Goal: Task Accomplishment & Management: Use online tool/utility

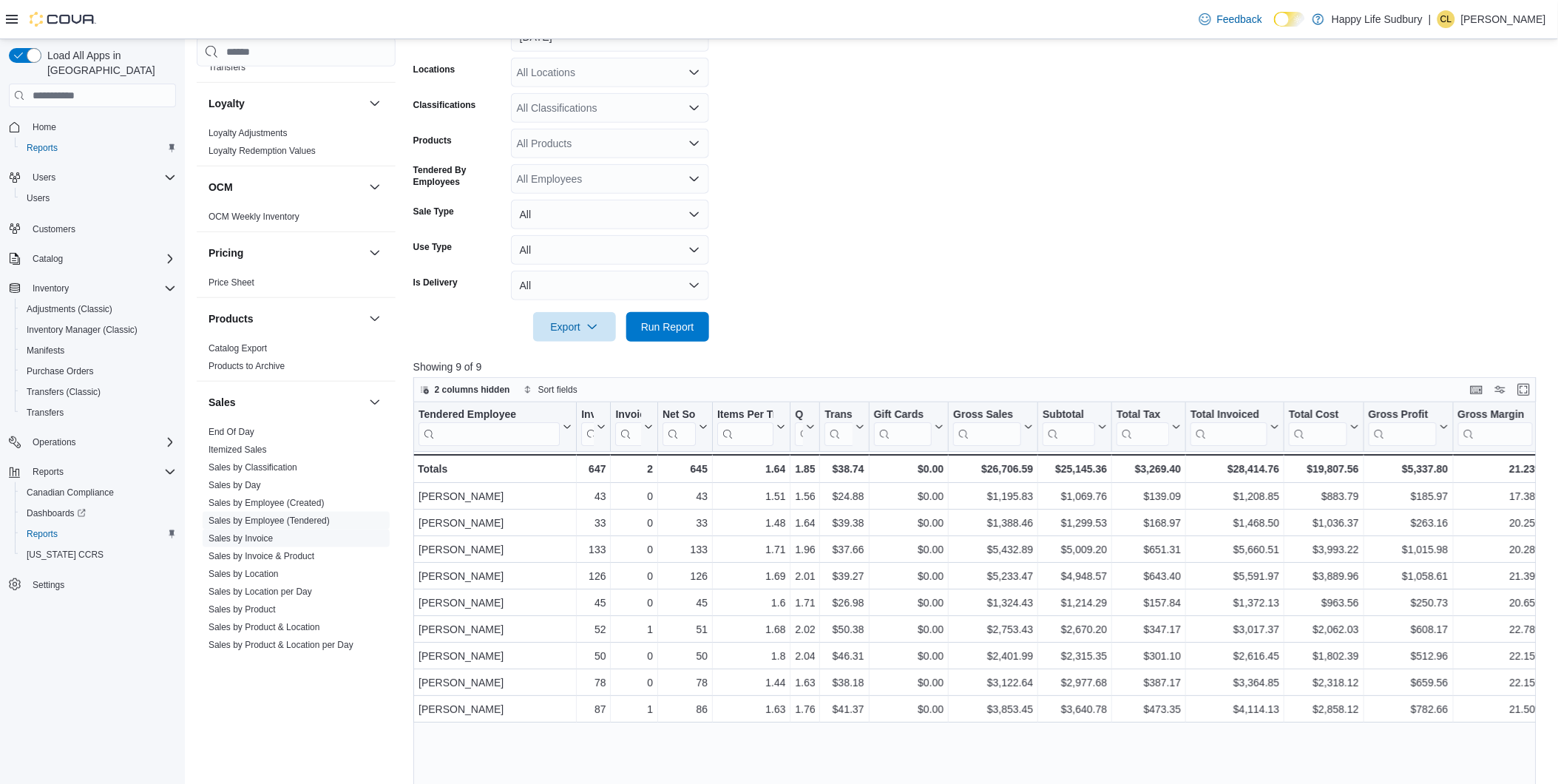
scroll to position [739, 0]
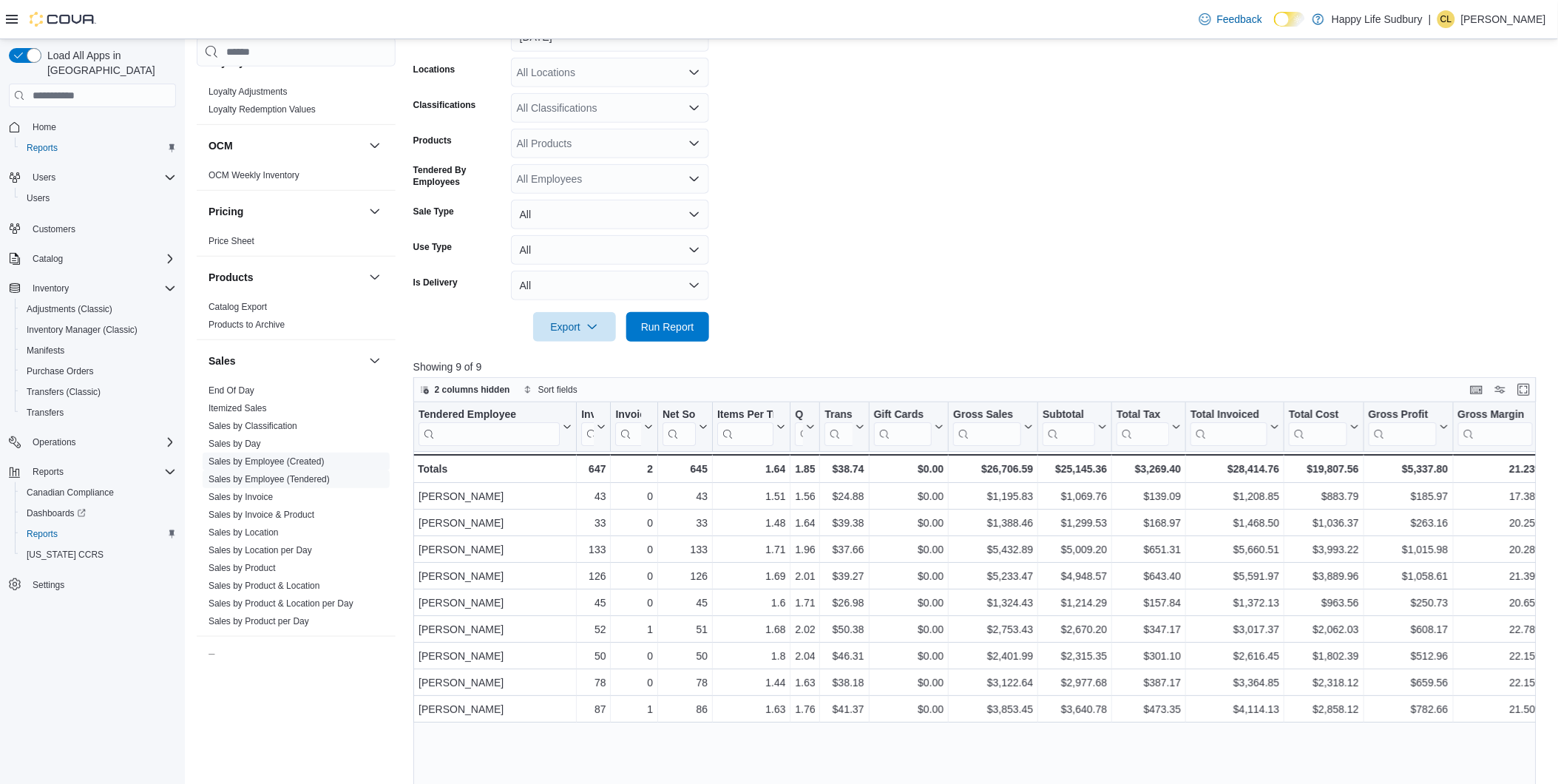
click at [269, 532] on link "Sales by Location" at bounding box center [244, 532] width 71 height 10
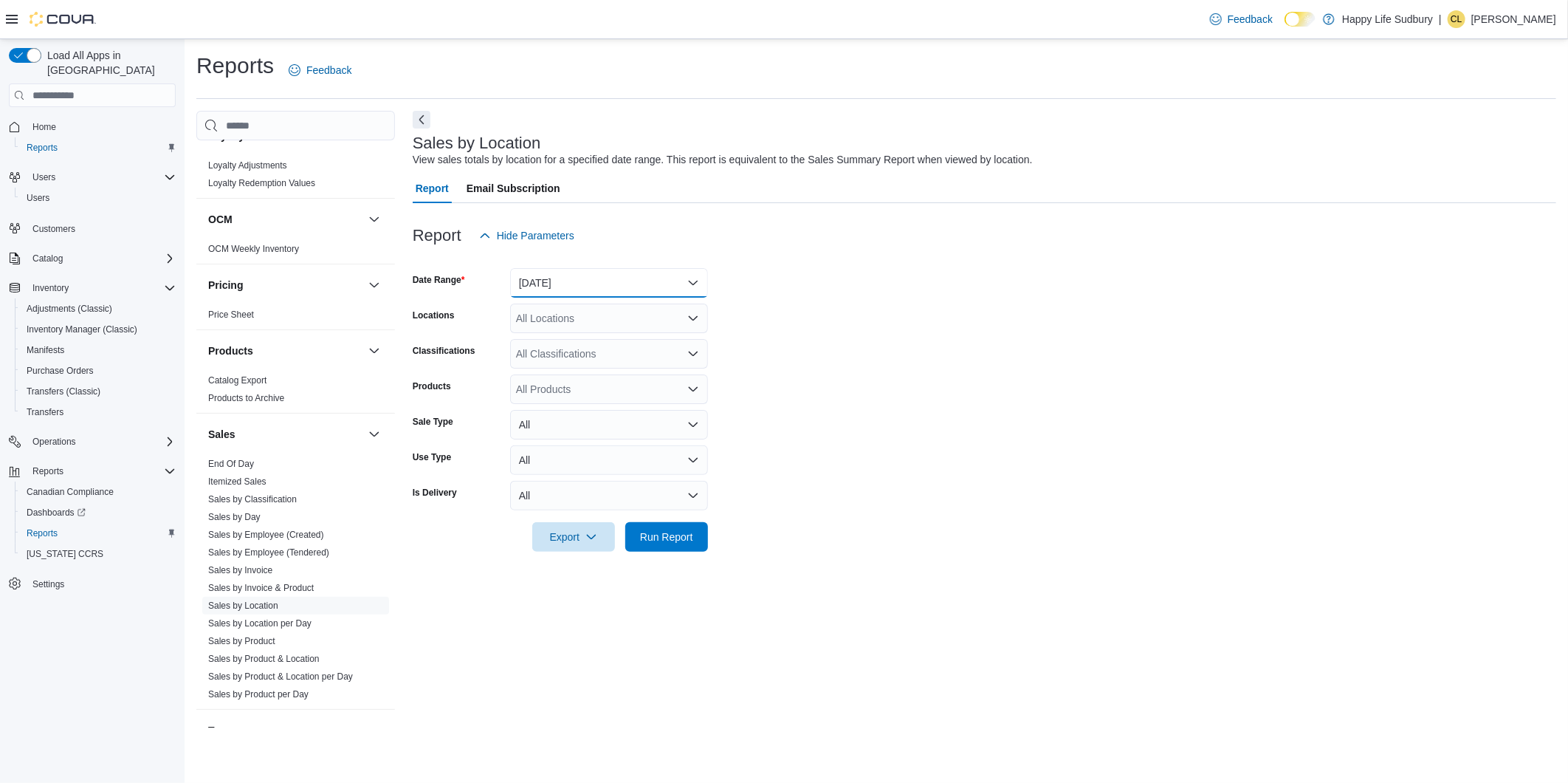
click at [694, 284] on button "Yesterday" at bounding box center [609, 283] width 198 height 29
click at [638, 335] on span "[DATE]" at bounding box center [618, 341] width 168 height 17
click at [663, 556] on div at bounding box center [984, 560] width 1144 height 17
click at [673, 544] on span "Run Report" at bounding box center [666, 536] width 65 height 29
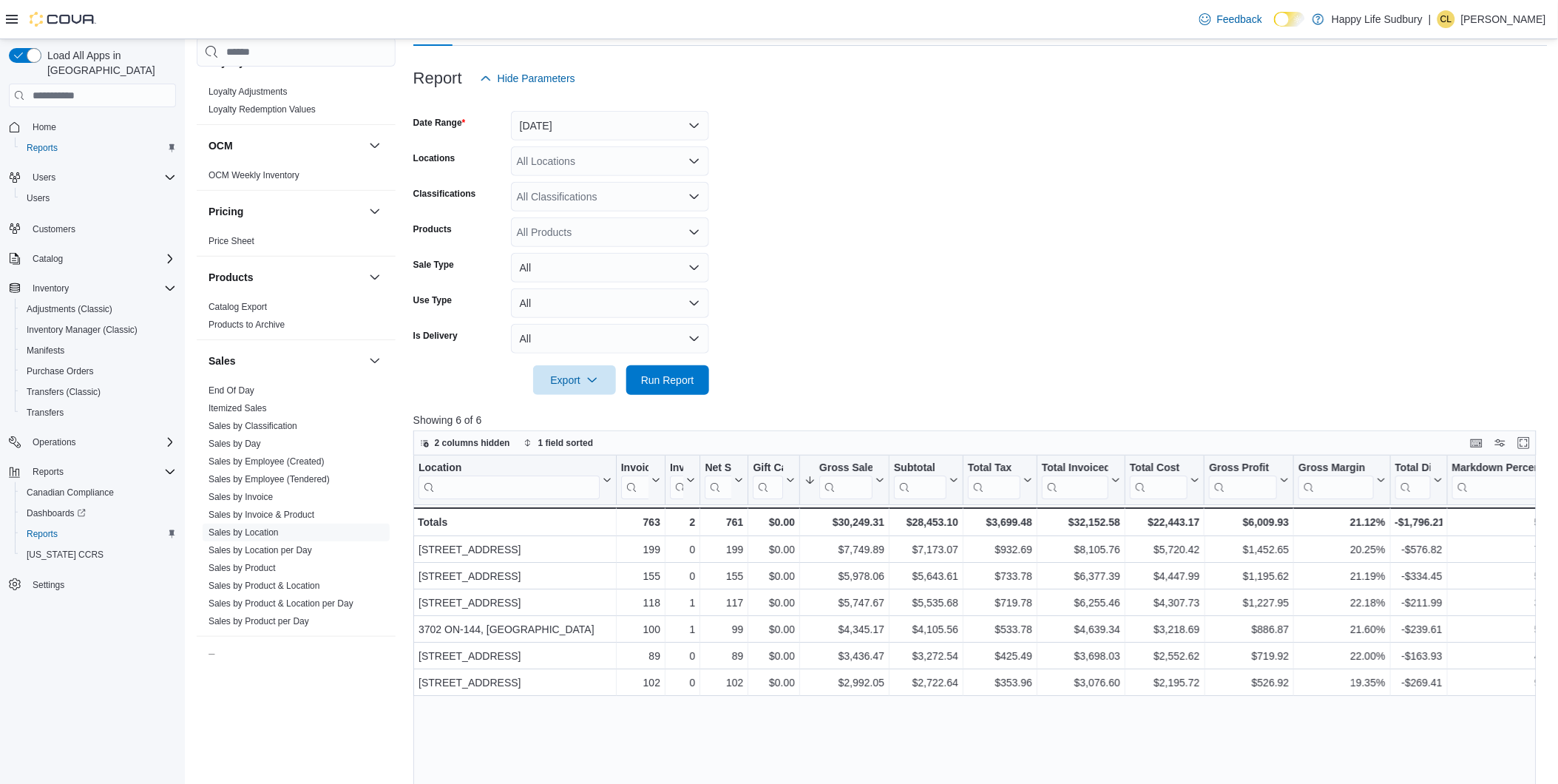
scroll to position [164, 0]
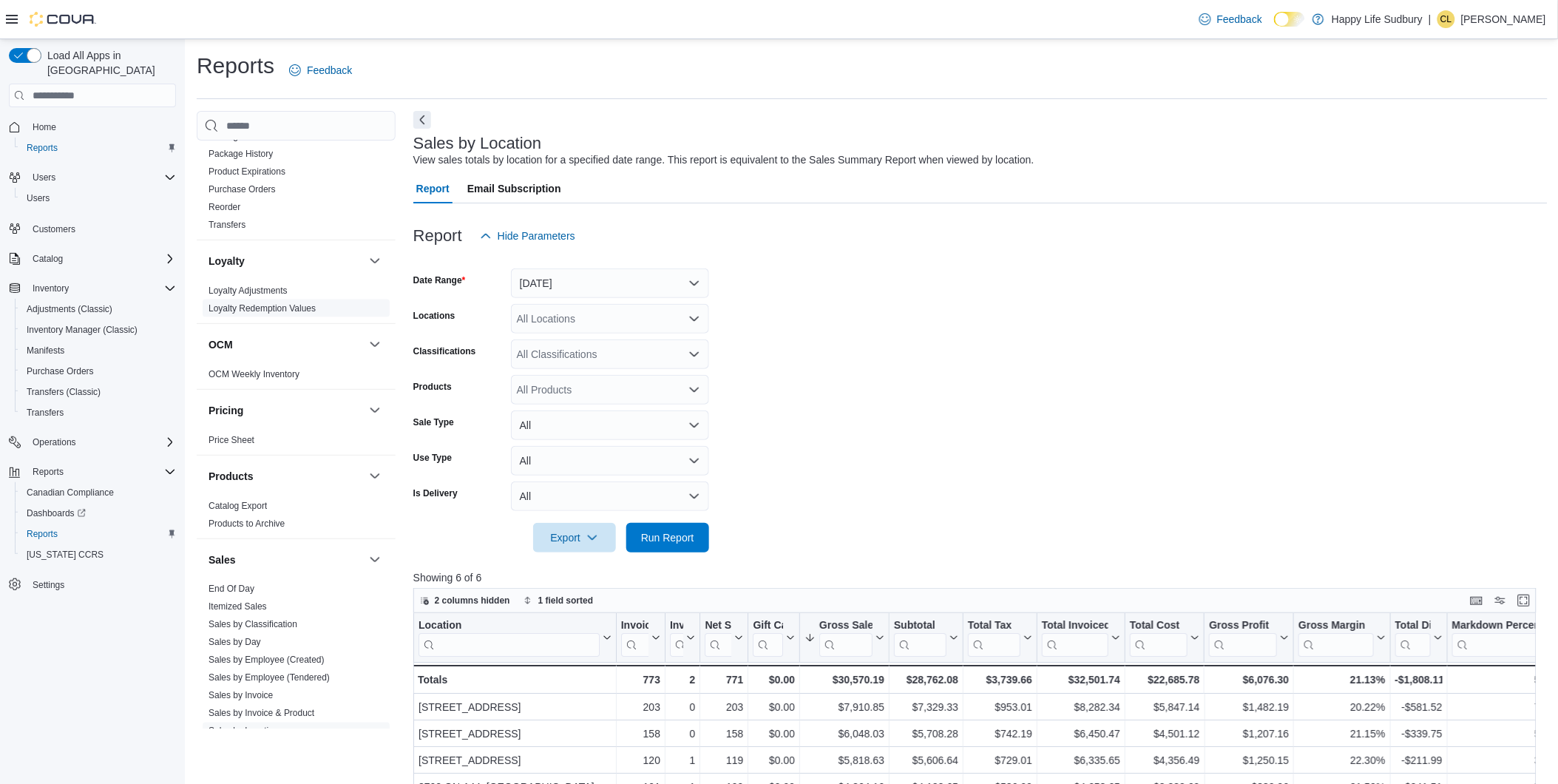
scroll to position [739, 0]
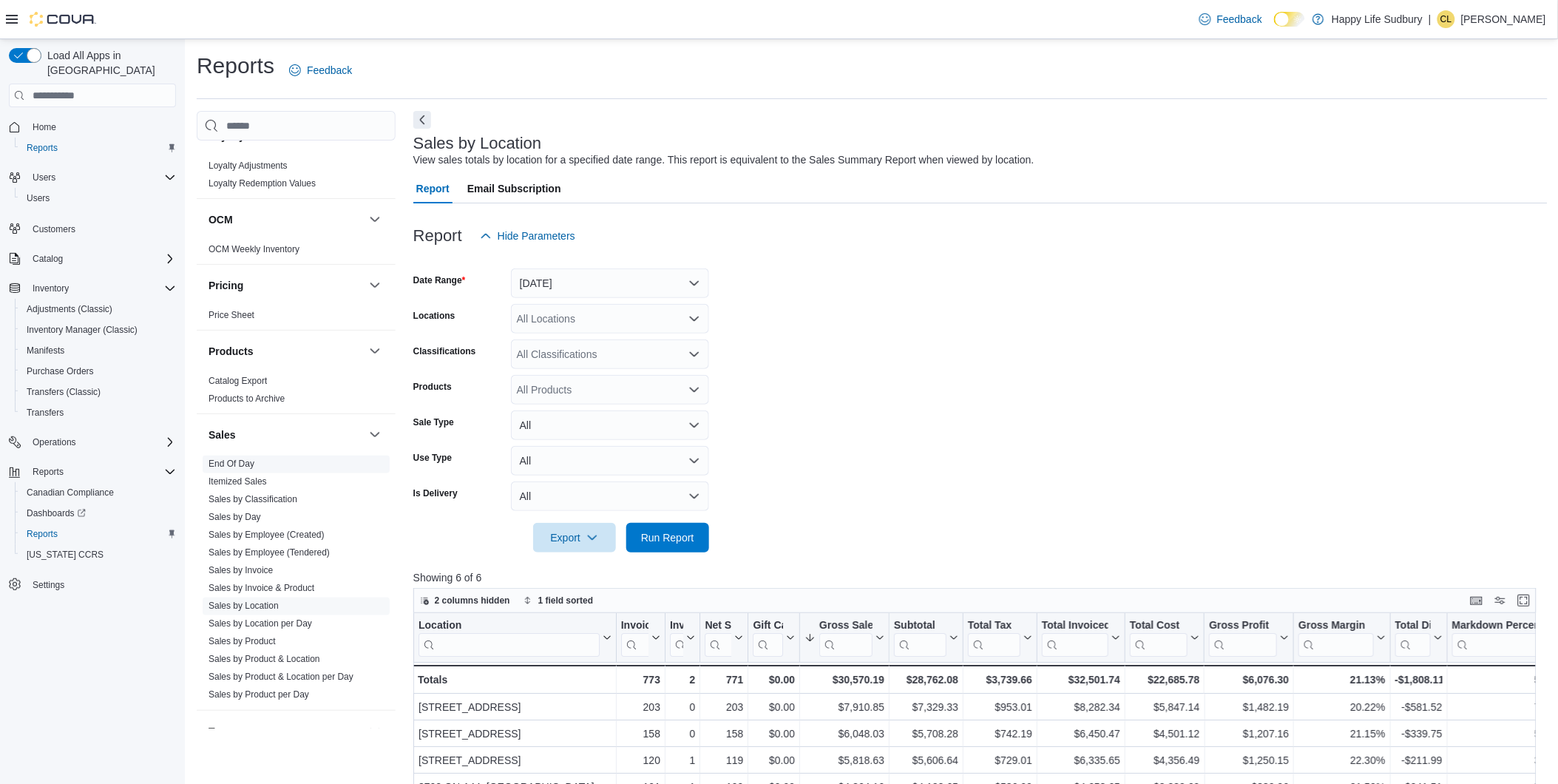
click at [260, 467] on span "End Of Day" at bounding box center [296, 463] width 187 height 17
click at [263, 463] on span "End Of Day" at bounding box center [296, 463] width 187 height 17
click at [234, 462] on link "End Of Day" at bounding box center [232, 463] width 46 height 10
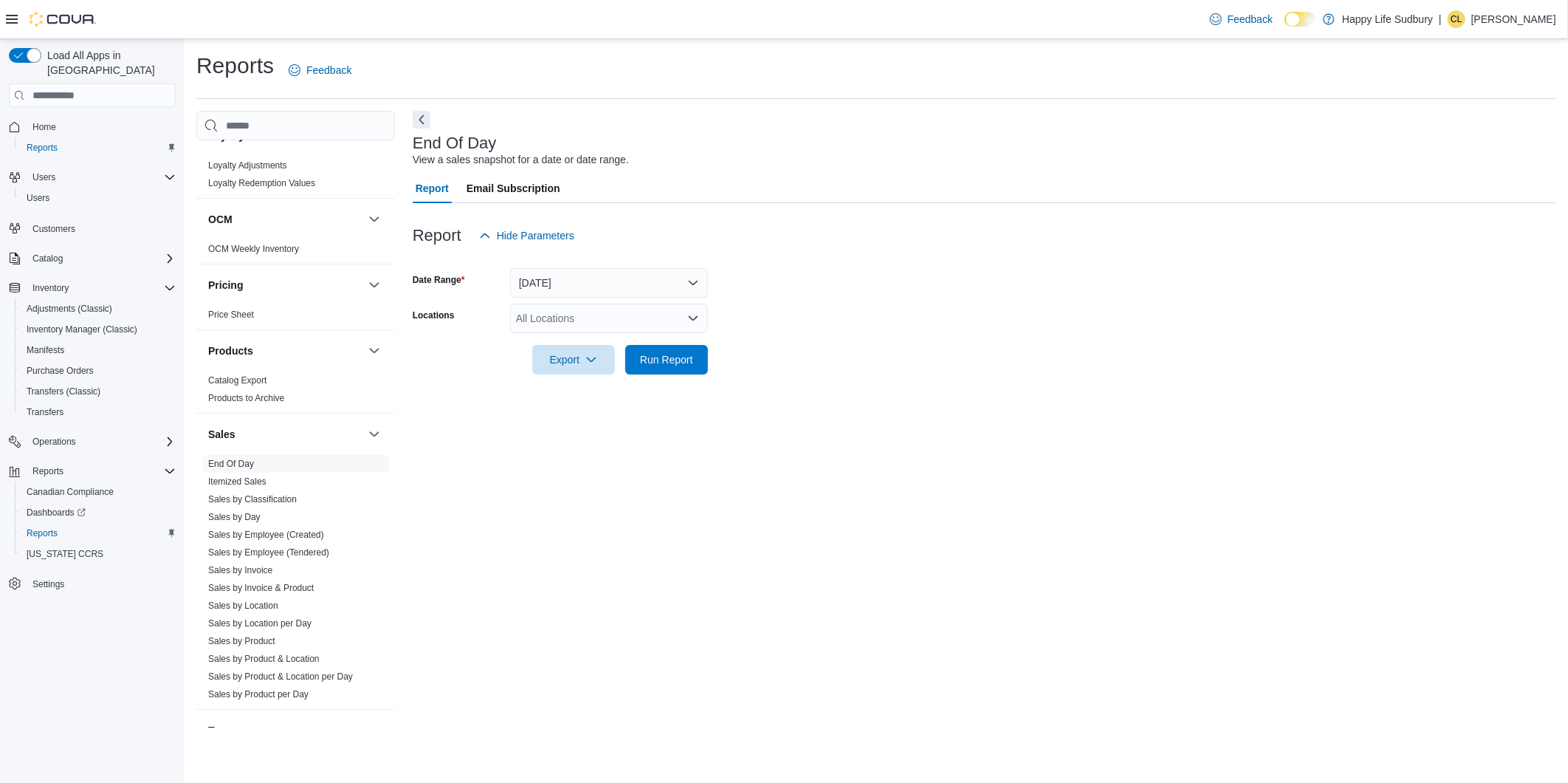
click at [682, 322] on div "All Locations" at bounding box center [609, 318] width 198 height 29
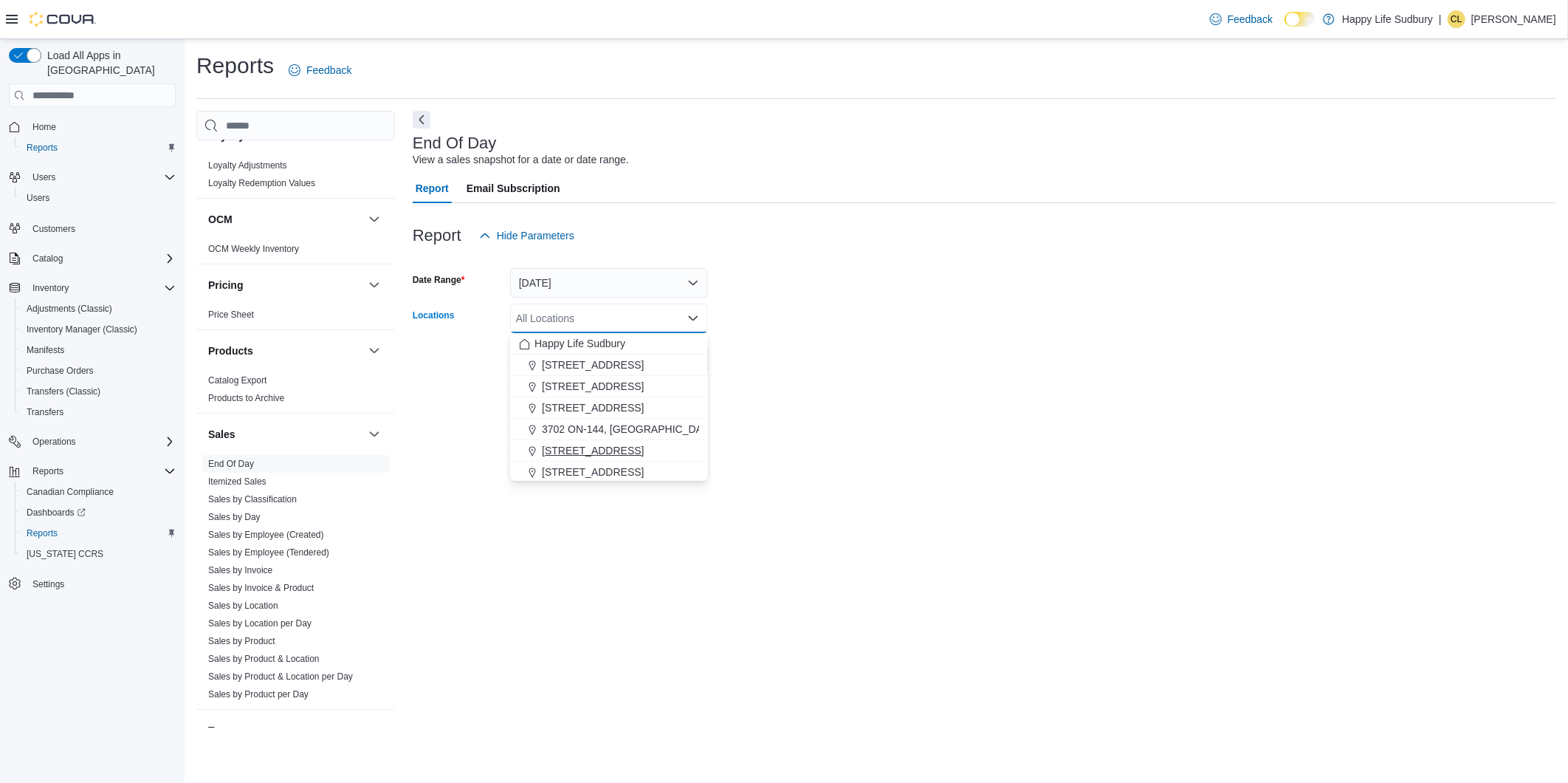
click at [580, 448] on span "[STREET_ADDRESS]" at bounding box center [592, 450] width 102 height 15
click at [1108, 407] on div "End Of Day View a sales snapshot for a date or date range. Report Email Subscri…" at bounding box center [984, 419] width 1144 height 617
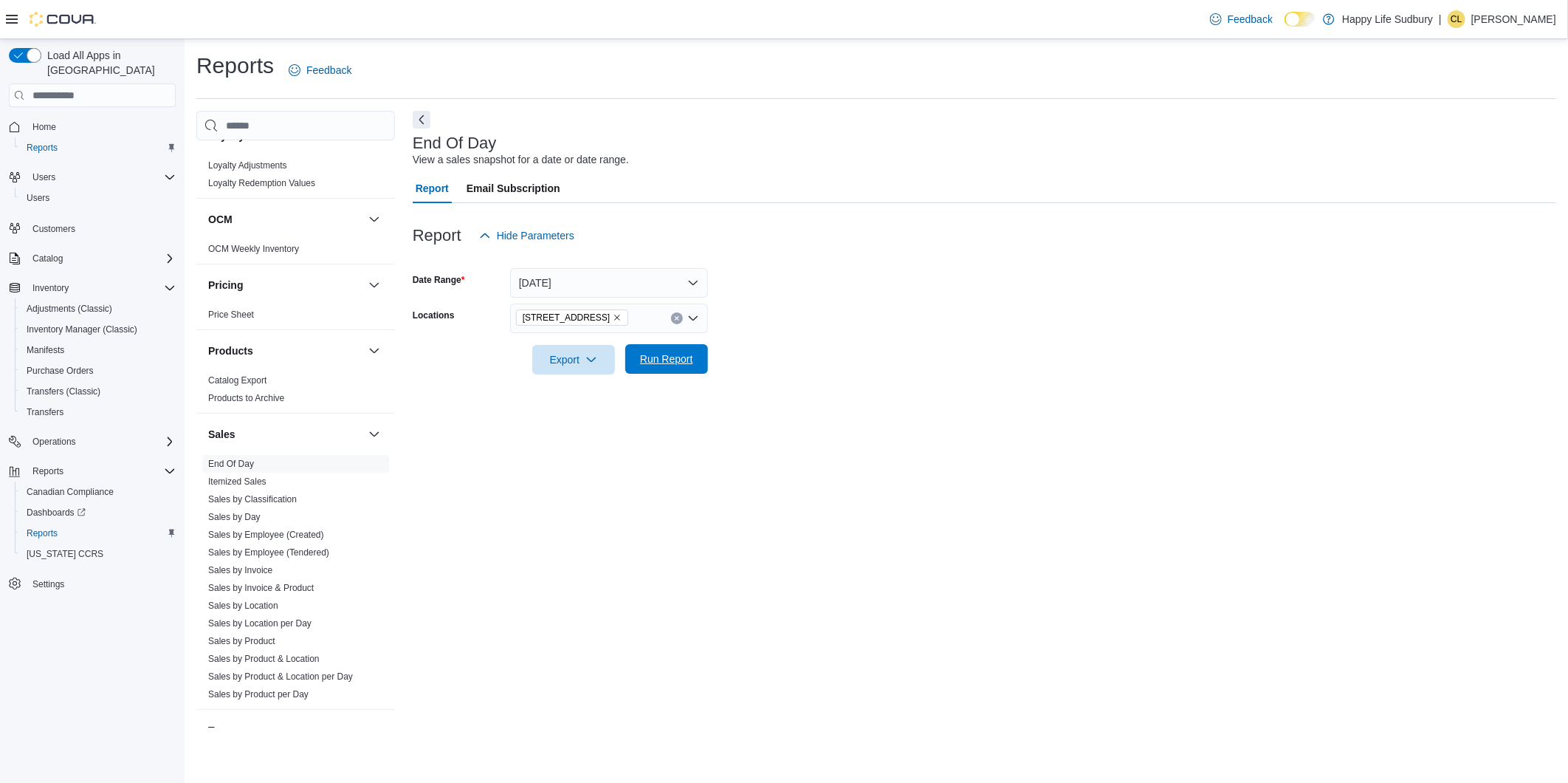
click at [688, 364] on span "Run Report" at bounding box center [667, 359] width 53 height 15
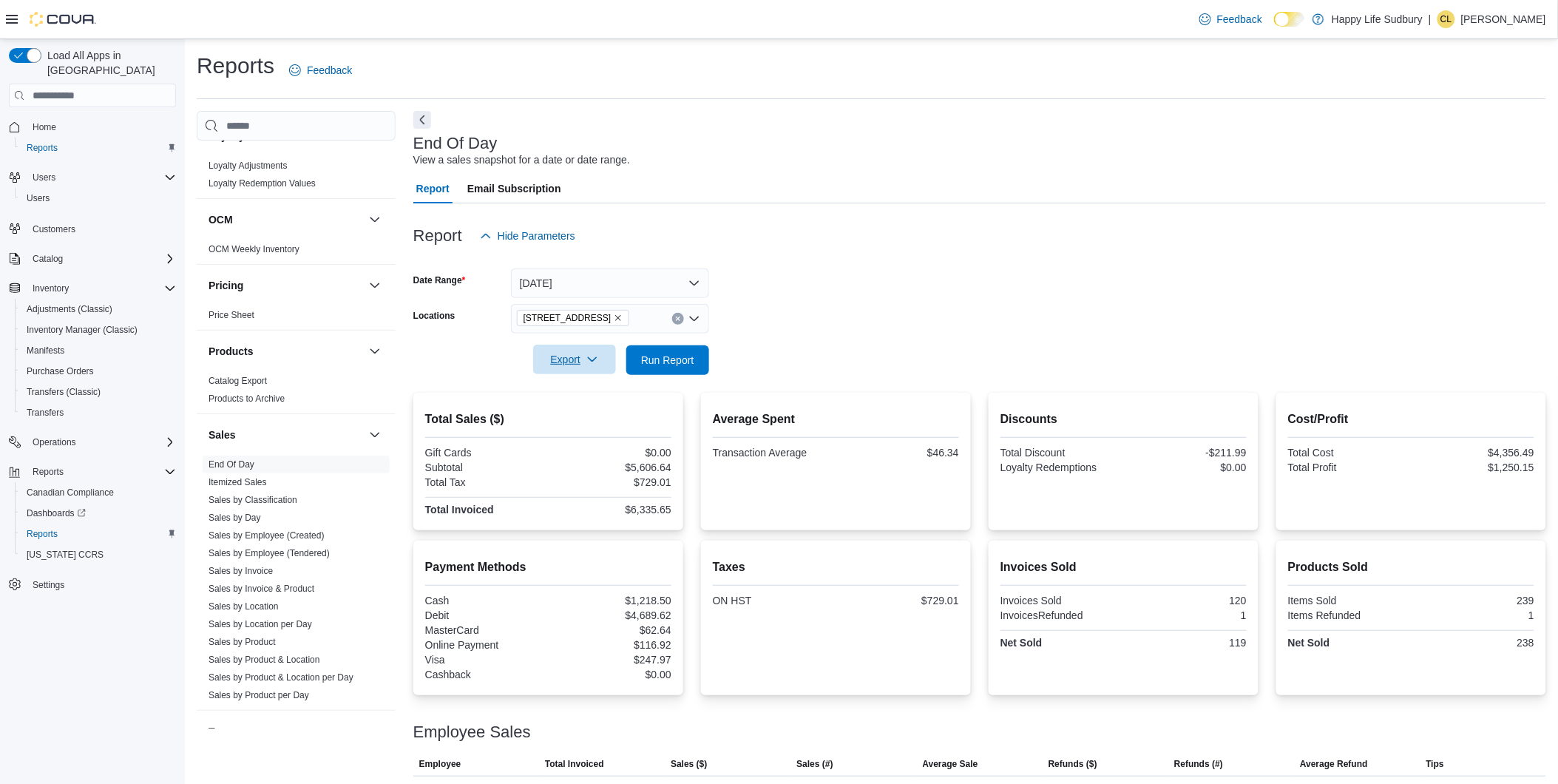
click at [603, 357] on span "Export" at bounding box center [574, 359] width 65 height 29
click at [593, 415] on span "Export to Pdf" at bounding box center [576, 419] width 67 height 12
